Goal: Task Accomplishment & Management: Use online tool/utility

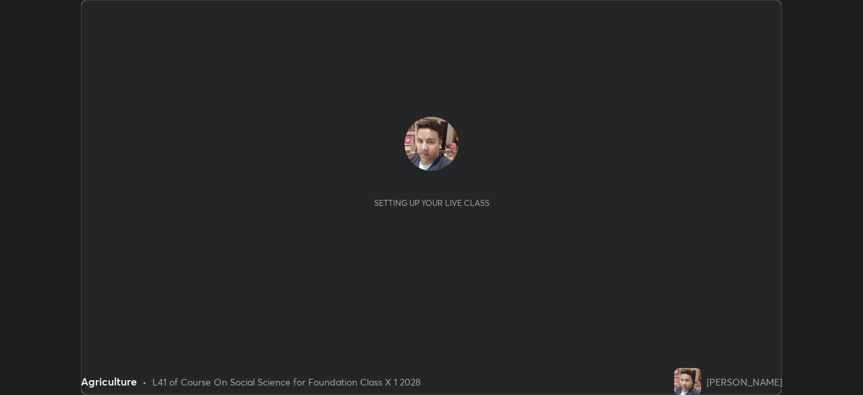
scroll to position [395, 863]
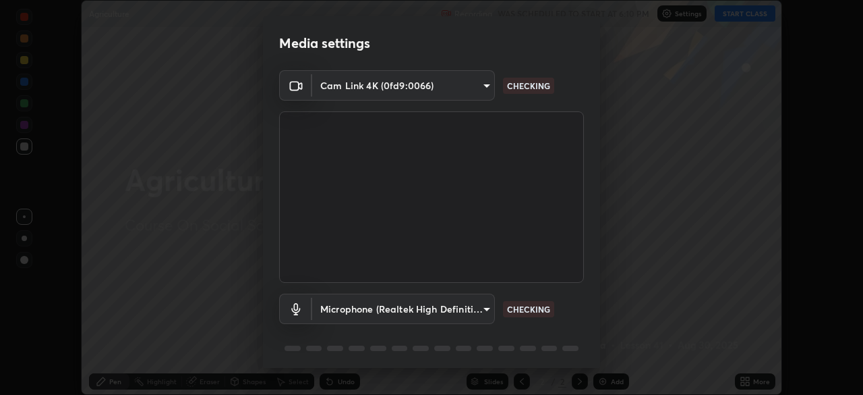
type input "913022e3bbb337ef4c56a3a1bc1945278763e83ed23a96943dce605de8dfc656"
type input "bef04e412724abd94ab17f51c46c94050894f67992973f842b18f11041e0dab1"
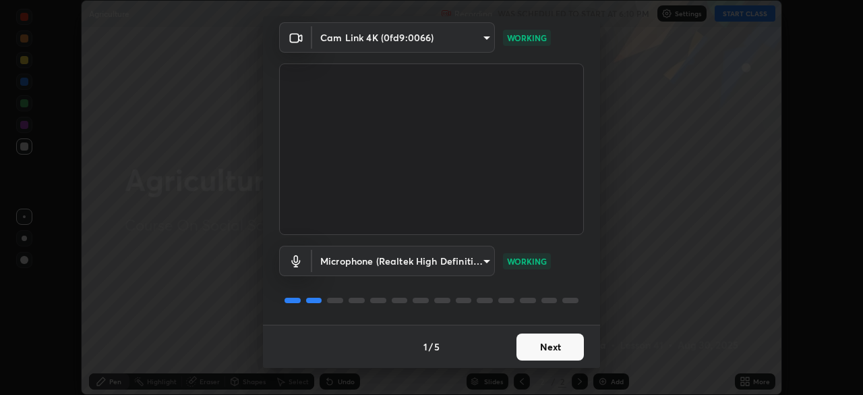
click at [548, 349] on button "Next" at bounding box center [550, 346] width 67 height 27
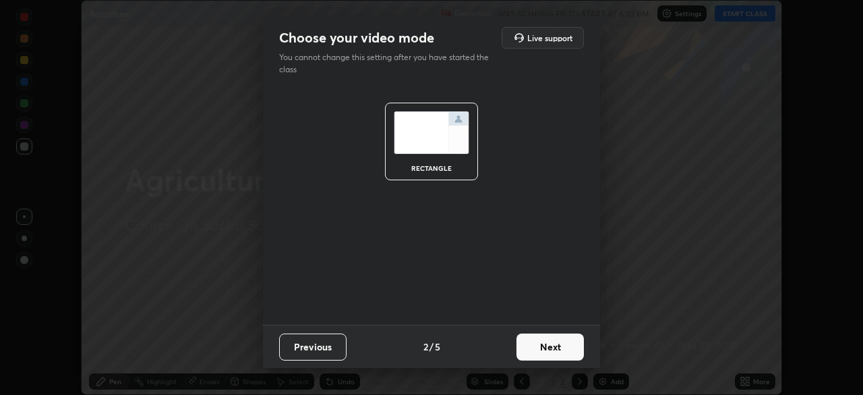
scroll to position [0, 0]
click at [542, 349] on button "Next" at bounding box center [550, 346] width 67 height 27
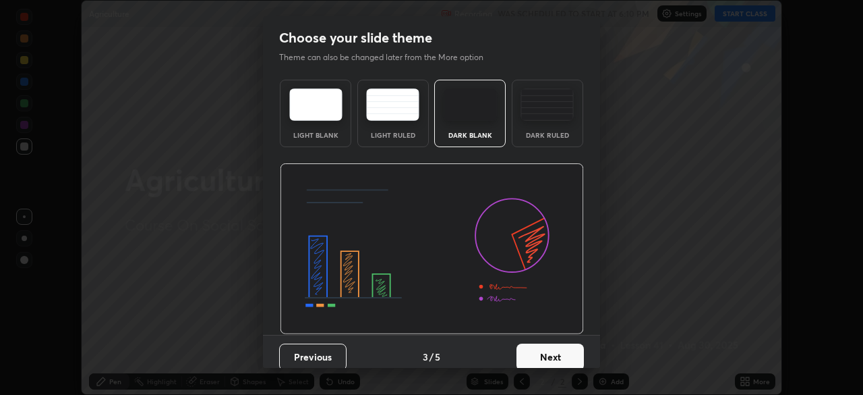
click at [541, 347] on button "Next" at bounding box center [550, 356] width 67 height 27
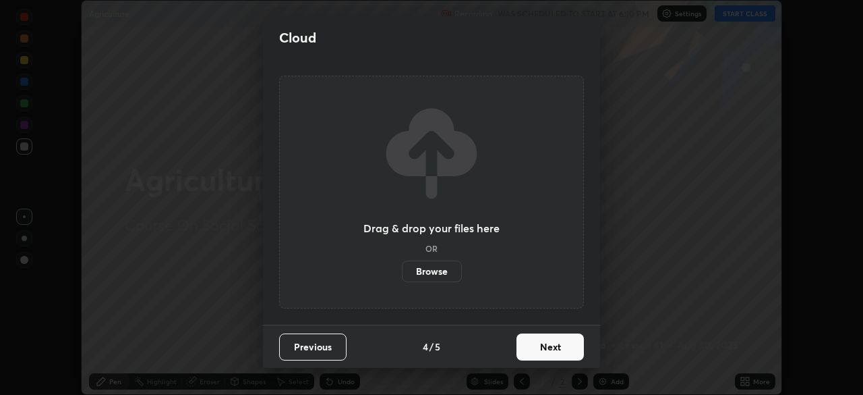
click at [431, 268] on label "Browse" at bounding box center [432, 271] width 60 height 22
click at [402, 268] on input "Browse" at bounding box center [402, 271] width 0 height 22
click at [440, 271] on label "Browse" at bounding box center [432, 271] width 60 height 22
click at [402, 271] on input "Browse" at bounding box center [402, 271] width 0 height 22
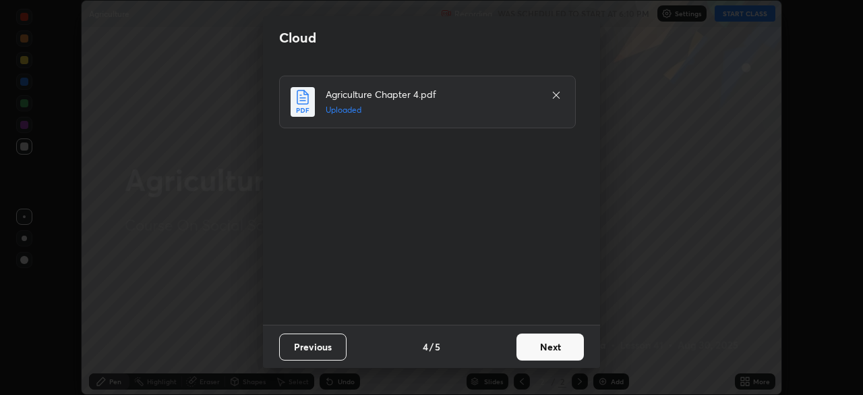
click at [549, 349] on button "Next" at bounding box center [550, 346] width 67 height 27
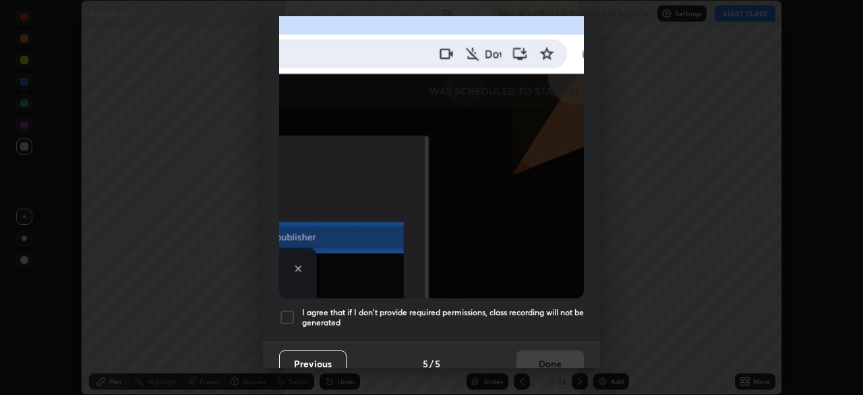
scroll to position [323, 0]
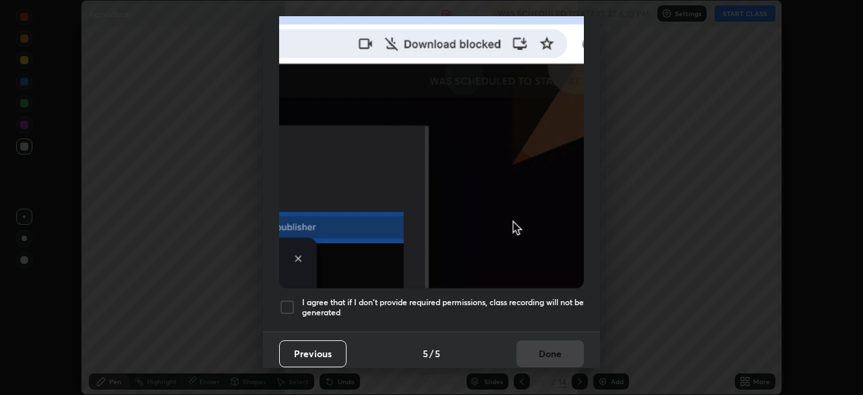
click at [291, 301] on div at bounding box center [287, 307] width 16 height 16
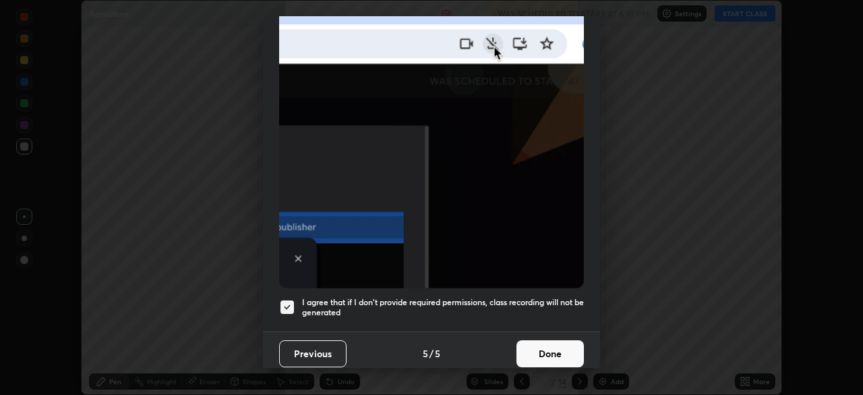
click at [539, 349] on button "Done" at bounding box center [550, 353] width 67 height 27
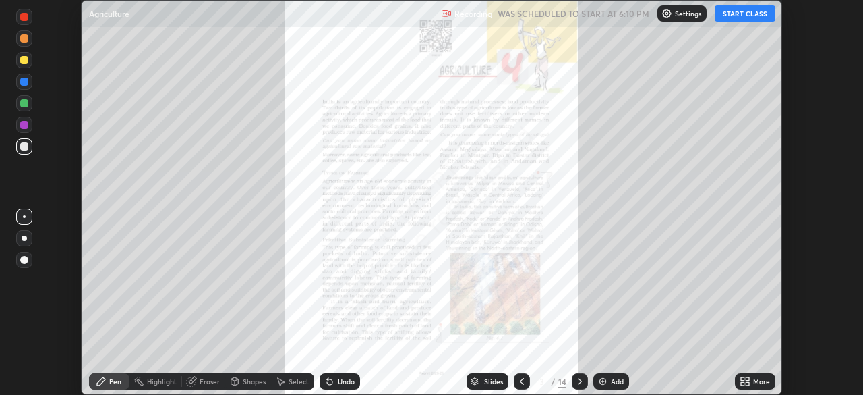
click at [742, 16] on button "START CLASS" at bounding box center [745, 13] width 61 height 16
click at [579, 380] on icon at bounding box center [580, 381] width 4 height 7
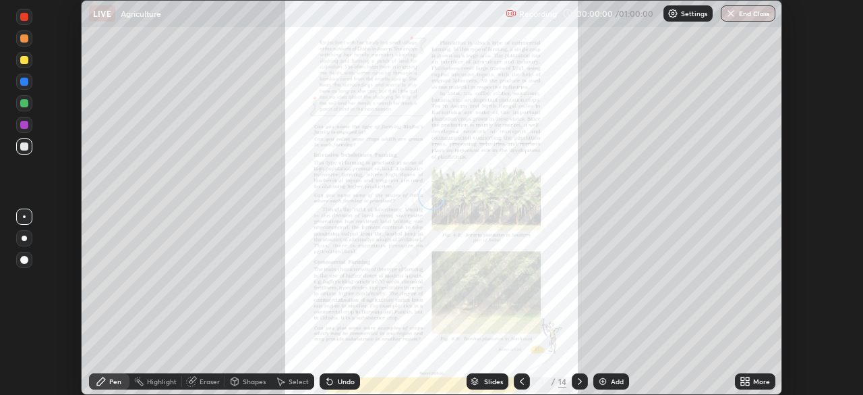
click at [579, 380] on icon at bounding box center [580, 381] width 4 height 7
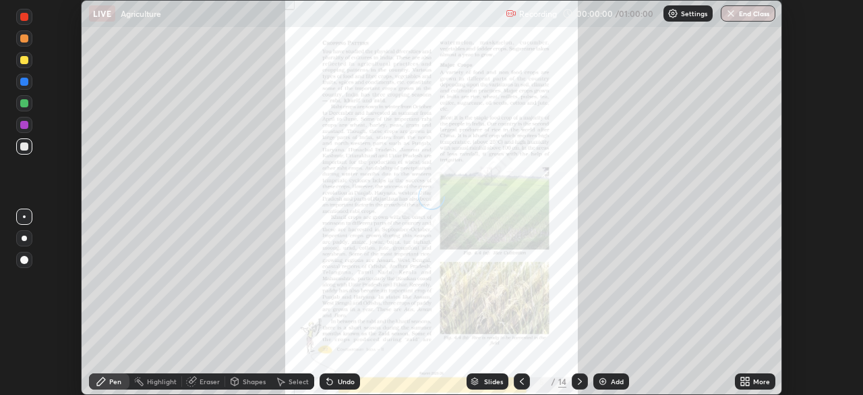
click at [577, 378] on icon at bounding box center [580, 381] width 11 height 11
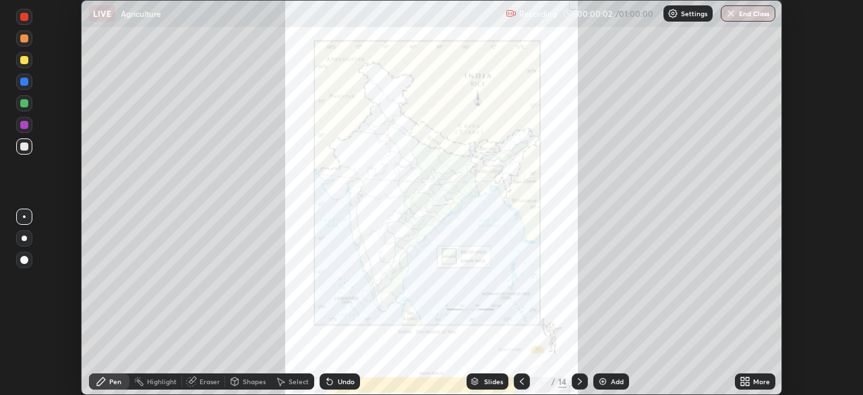
click at [577, 381] on icon at bounding box center [580, 381] width 11 height 11
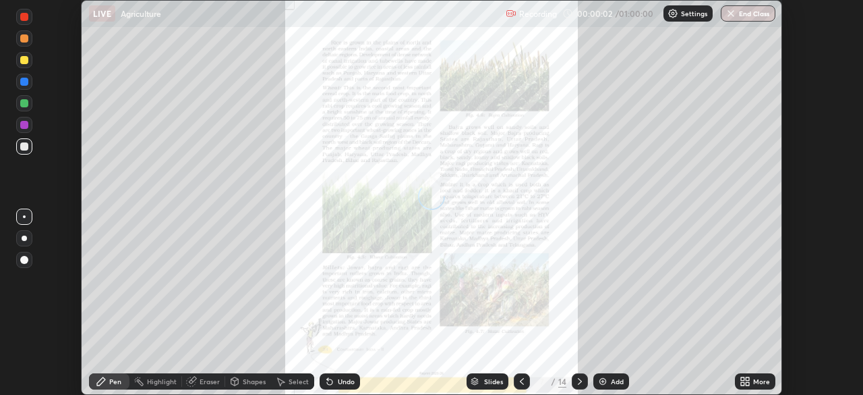
click at [579, 381] on icon at bounding box center [580, 381] width 11 height 11
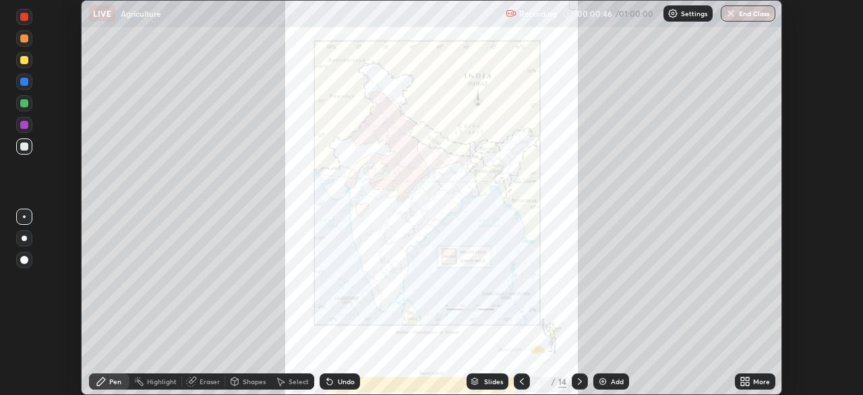
click at [579, 381] on icon at bounding box center [580, 381] width 11 height 11
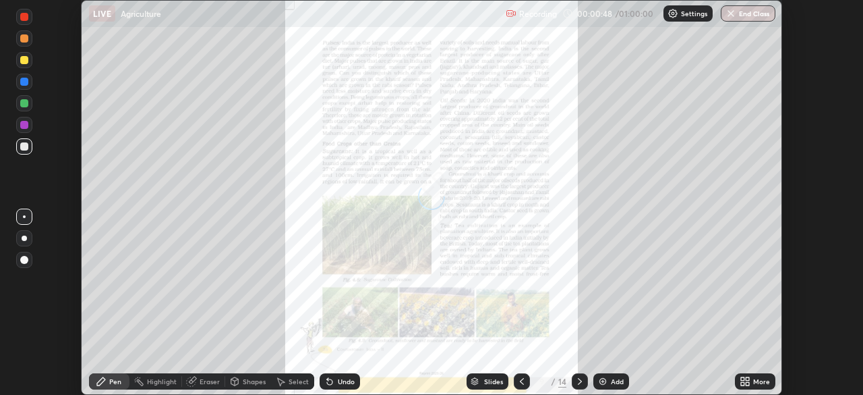
click at [579, 381] on icon at bounding box center [580, 381] width 11 height 11
click at [741, 379] on icon at bounding box center [742, 378] width 3 height 3
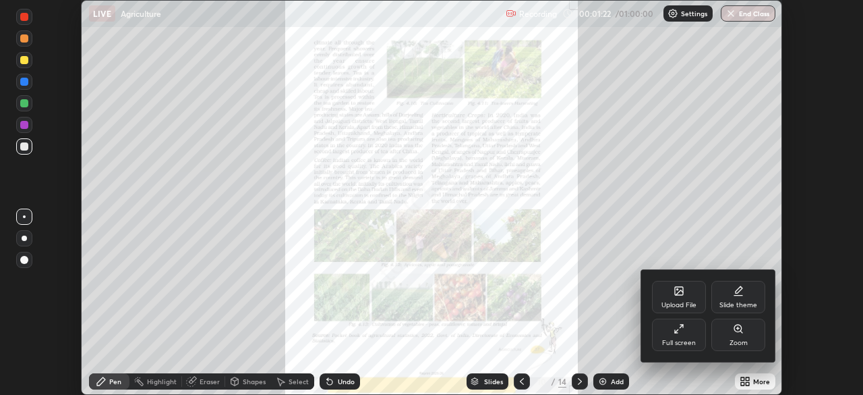
click at [737, 337] on div "Zoom" at bounding box center [739, 334] width 54 height 32
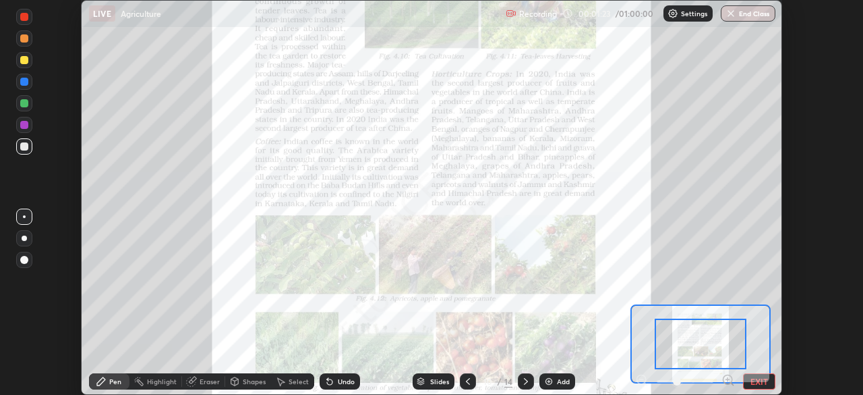
click at [729, 380] on icon at bounding box center [728, 379] width 13 height 13
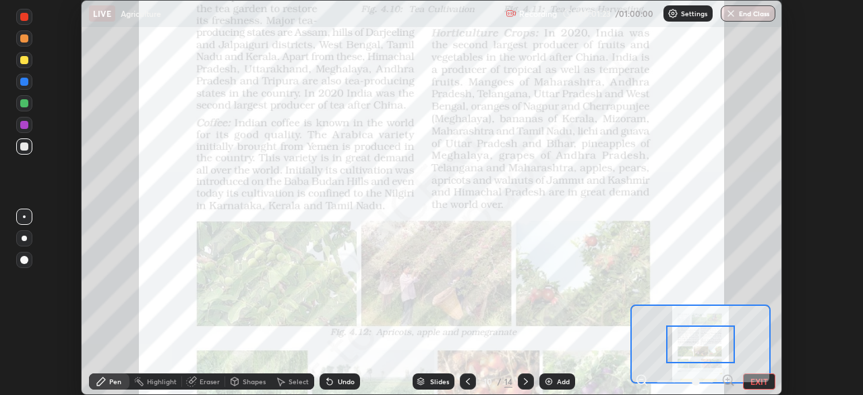
click at [729, 380] on icon at bounding box center [728, 379] width 13 height 13
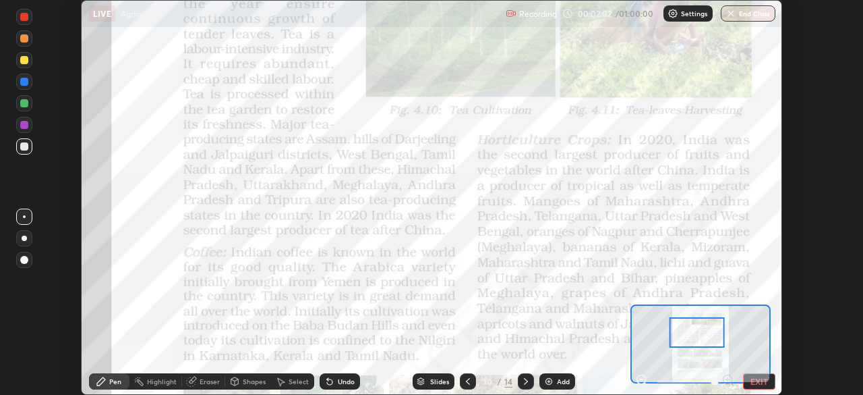
click at [24, 16] on div at bounding box center [24, 17] width 8 height 8
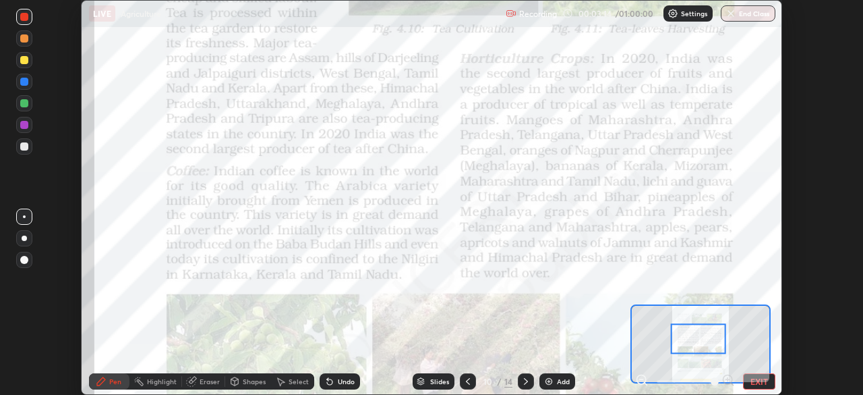
click at [192, 377] on icon at bounding box center [192, 379] width 7 height 7
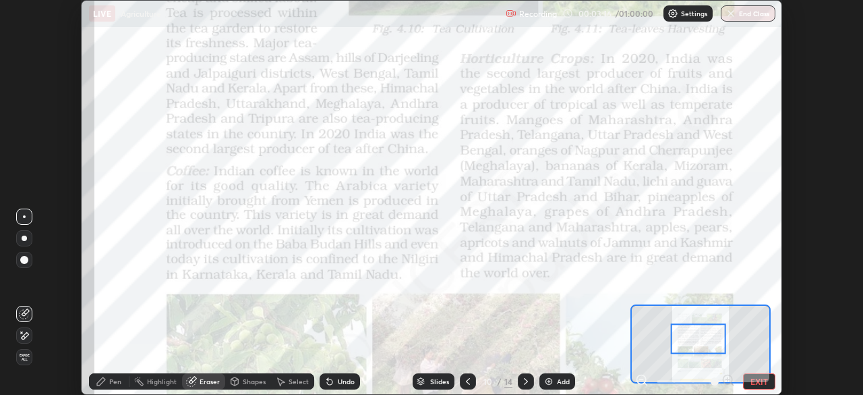
click at [24, 355] on span "Erase all" at bounding box center [24, 357] width 15 height 8
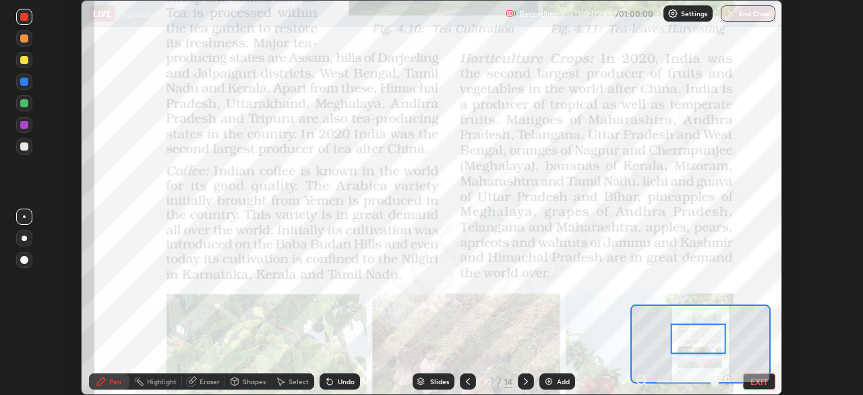
click at [524, 379] on icon at bounding box center [526, 381] width 4 height 7
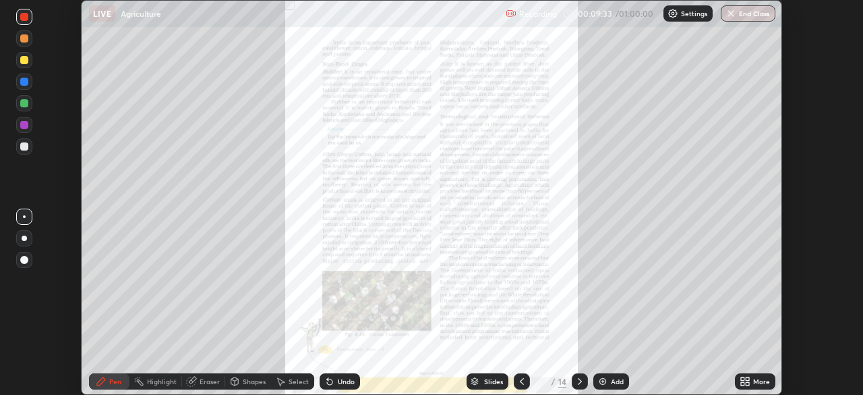
click at [749, 382] on icon at bounding box center [747, 383] width 3 height 3
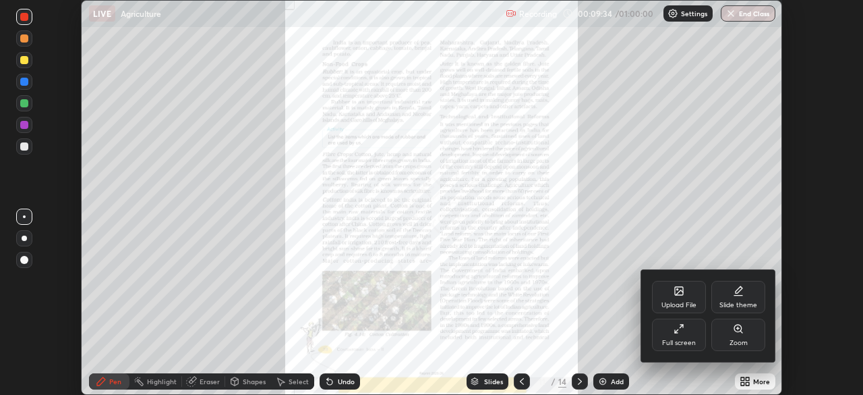
click at [729, 335] on div "Zoom" at bounding box center [739, 334] width 54 height 32
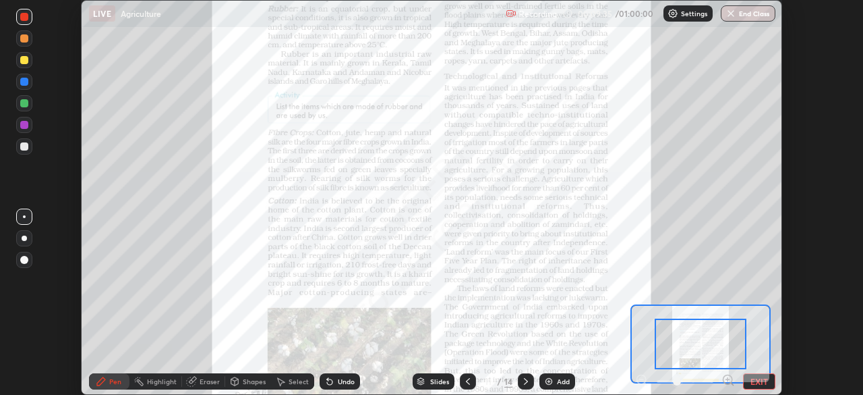
click at [728, 379] on icon at bounding box center [728, 379] width 3 height 0
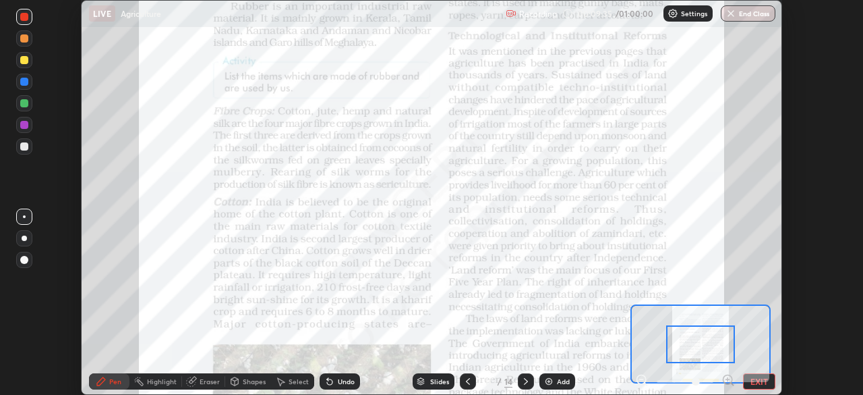
click at [727, 379] on icon at bounding box center [728, 379] width 3 height 0
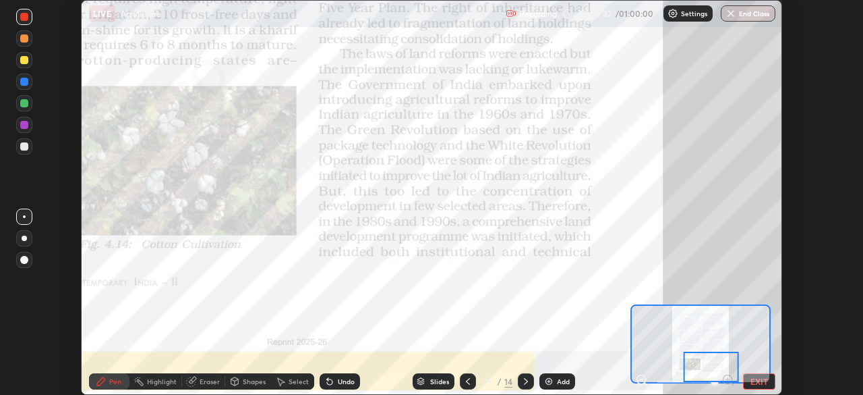
click at [519, 373] on div at bounding box center [526, 381] width 16 height 16
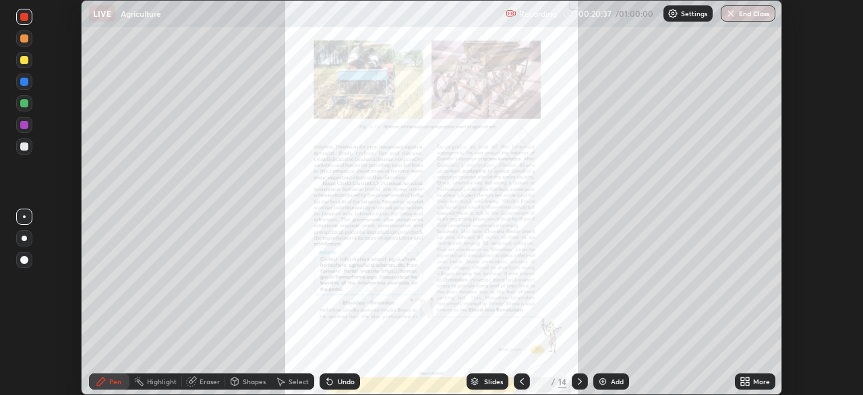
click at [737, 377] on div "More" at bounding box center [755, 381] width 40 height 16
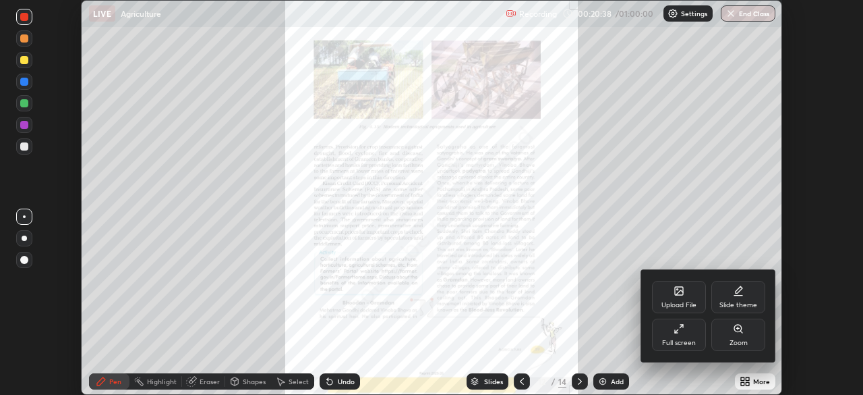
click at [728, 331] on div "Zoom" at bounding box center [739, 334] width 54 height 32
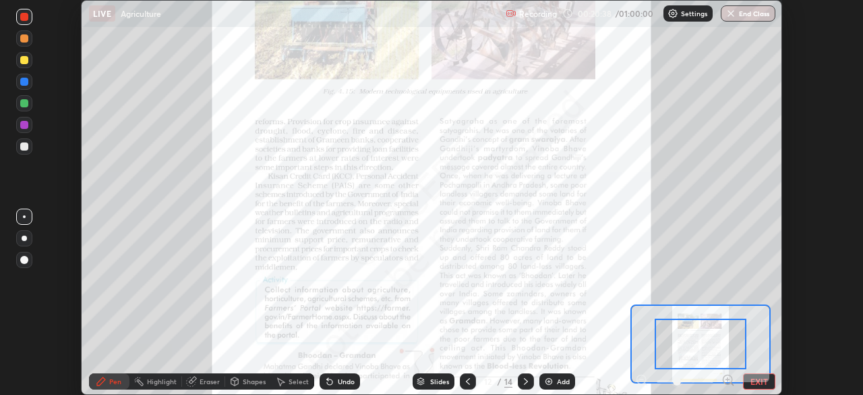
click at [728, 379] on icon at bounding box center [728, 379] width 3 height 0
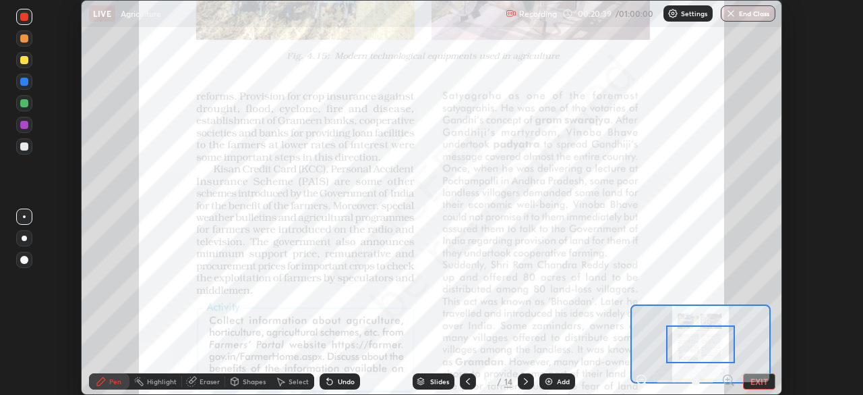
click at [728, 379] on icon at bounding box center [728, 379] width 3 height 0
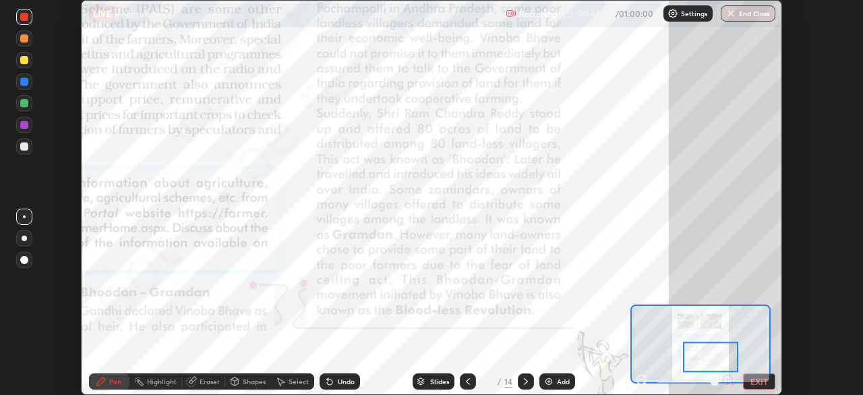
click at [787, 112] on div "Setting up your live class" at bounding box center [431, 197] width 863 height 395
click at [744, 16] on button "End Class" at bounding box center [748, 13] width 55 height 16
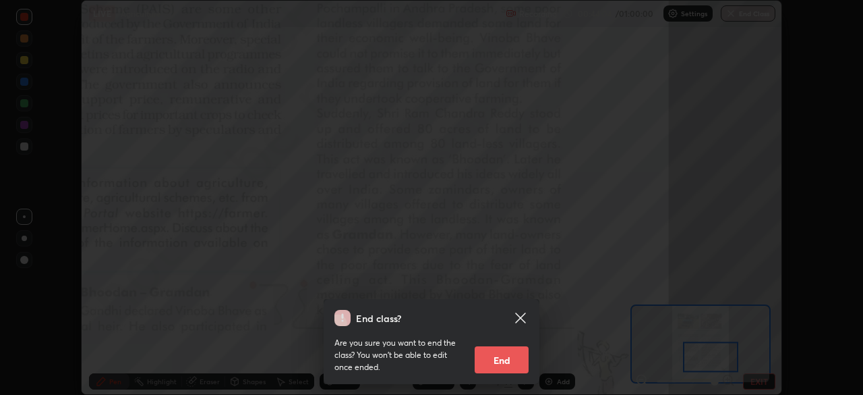
click at [512, 362] on button "End" at bounding box center [502, 359] width 54 height 27
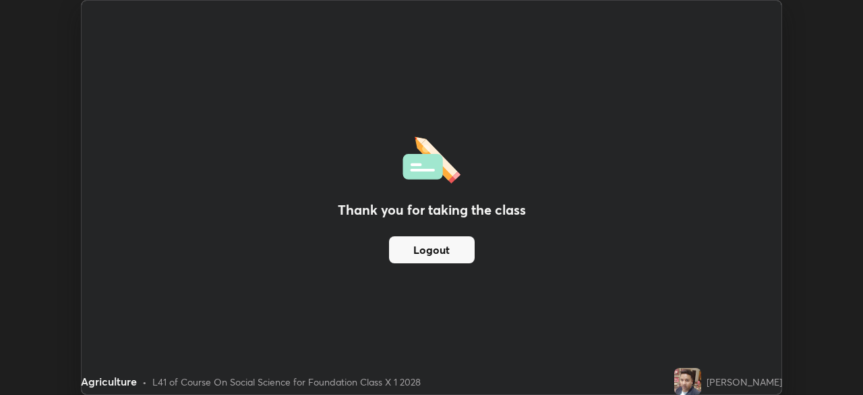
click at [455, 252] on button "Logout" at bounding box center [432, 249] width 86 height 27
click at [437, 254] on button "Logout" at bounding box center [432, 249] width 86 height 27
click at [440, 256] on button "Logout" at bounding box center [432, 249] width 86 height 27
click at [440, 252] on button "Logout" at bounding box center [432, 249] width 86 height 27
click at [444, 248] on button "Logout" at bounding box center [432, 249] width 86 height 27
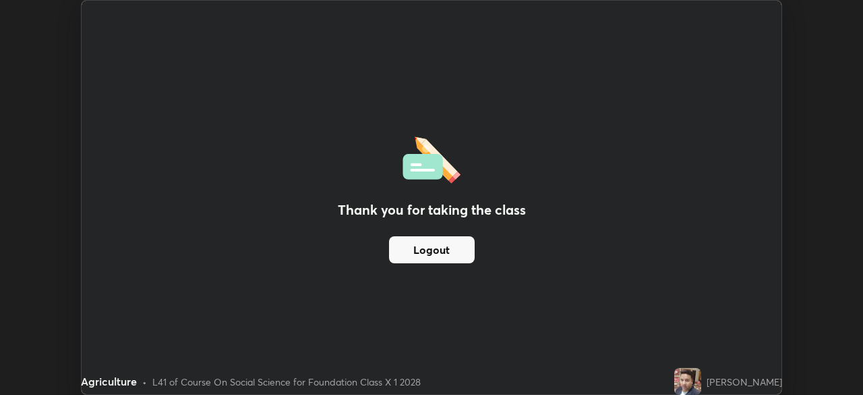
click at [449, 254] on button "Logout" at bounding box center [432, 249] width 86 height 27
click at [432, 252] on button "Logout" at bounding box center [432, 249] width 86 height 27
